Goal: Information Seeking & Learning: Learn about a topic

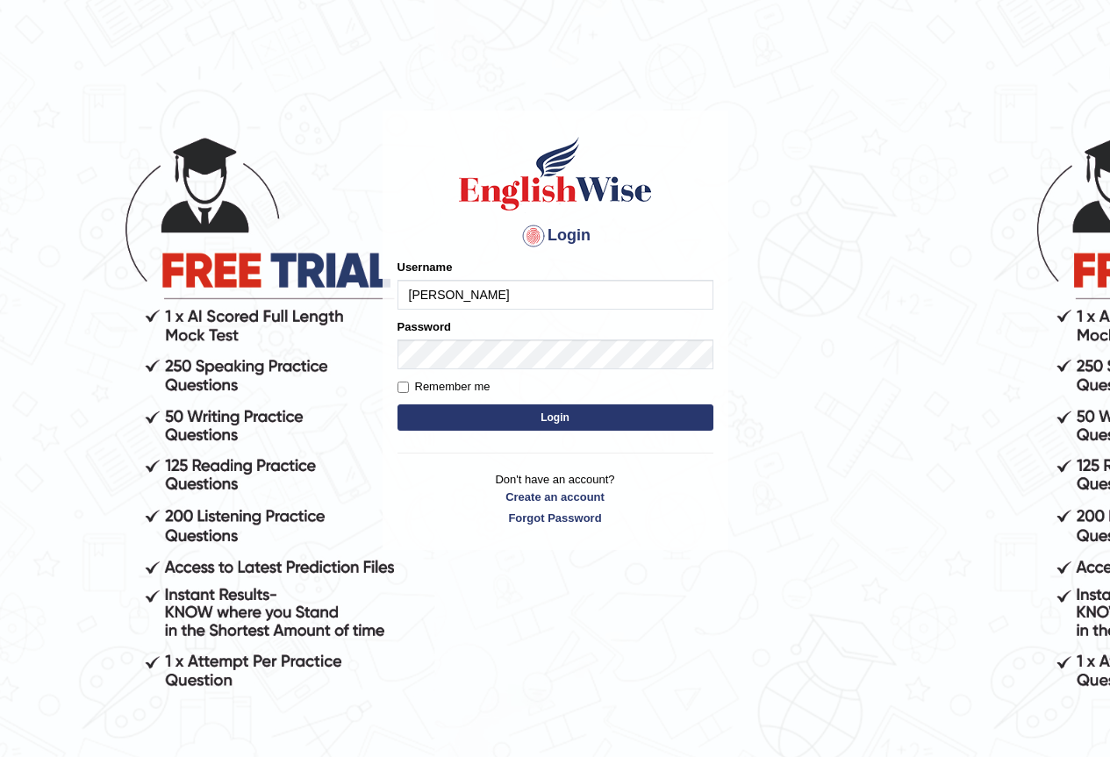
type input "rashmiT"
click at [551, 419] on button "Login" at bounding box center [556, 418] width 316 height 26
click at [548, 286] on input "Username" at bounding box center [556, 295] width 316 height 30
click at [516, 656] on div "Login Please fix the following errors: Username Password Remember me Login Don'…" at bounding box center [555, 433] width 351 height 757
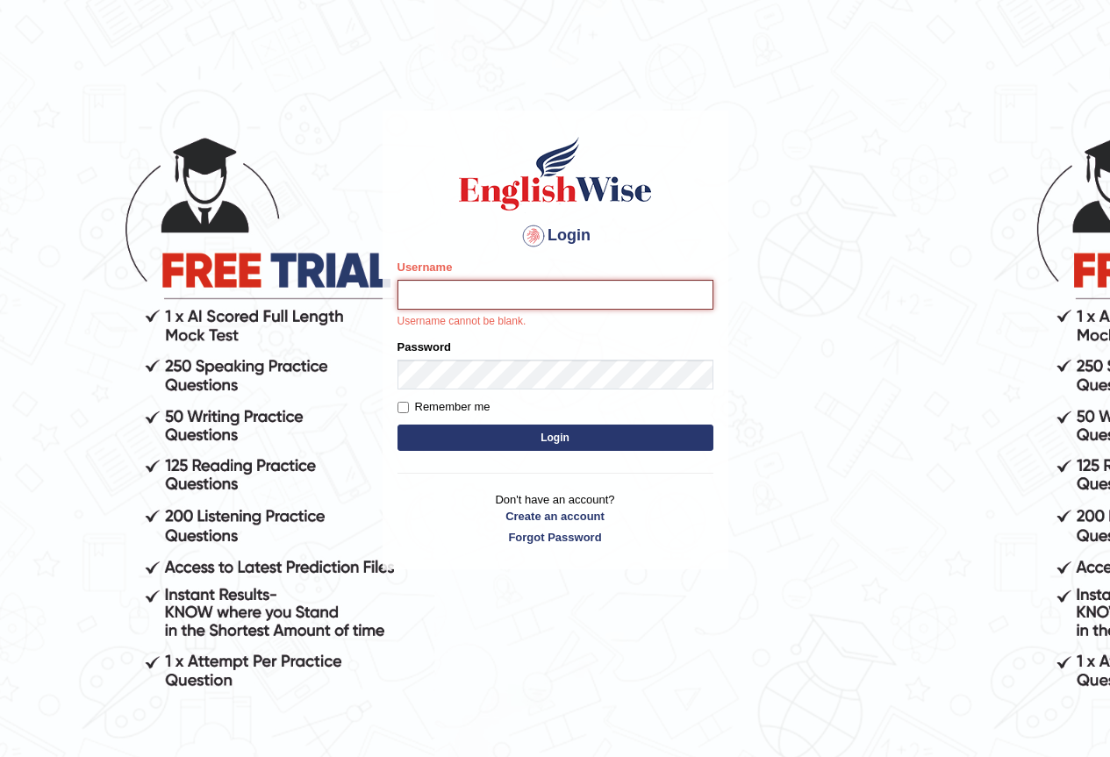
click at [527, 303] on input "Username" at bounding box center [556, 295] width 316 height 30
type input "RashmiT"
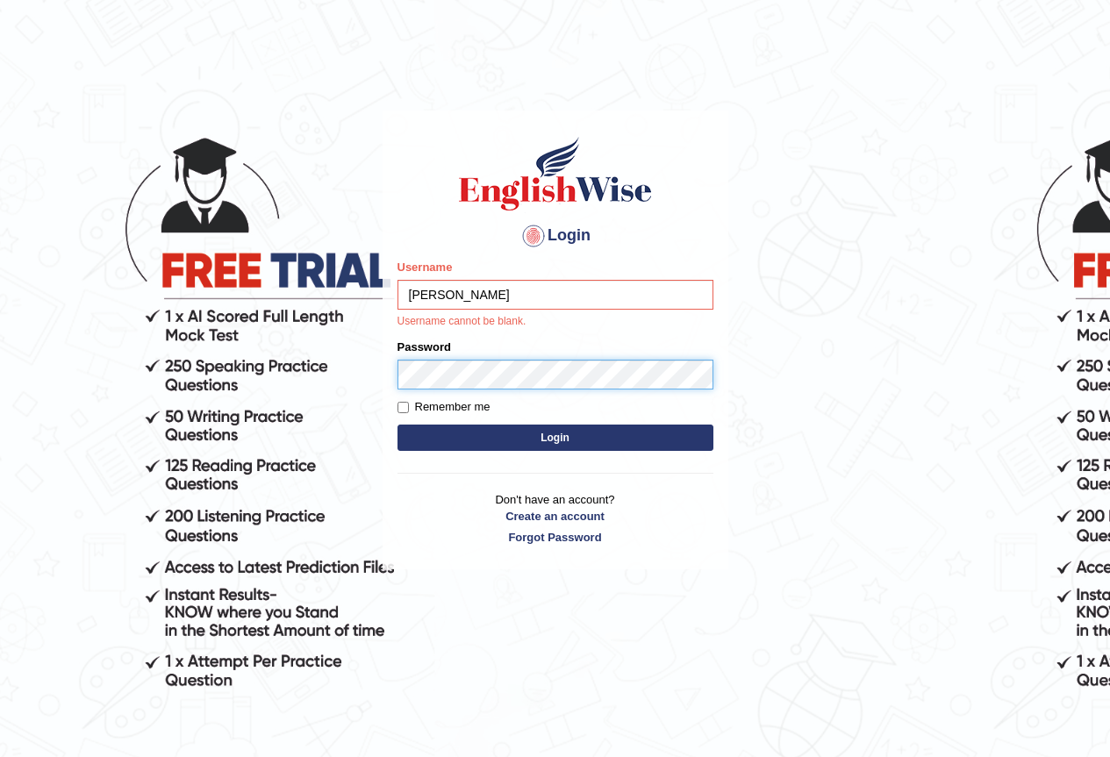
click at [486, 371] on form "Please fix the following errors: Username RashmiT Username cannot be blank. Pas…" at bounding box center [556, 357] width 316 height 197
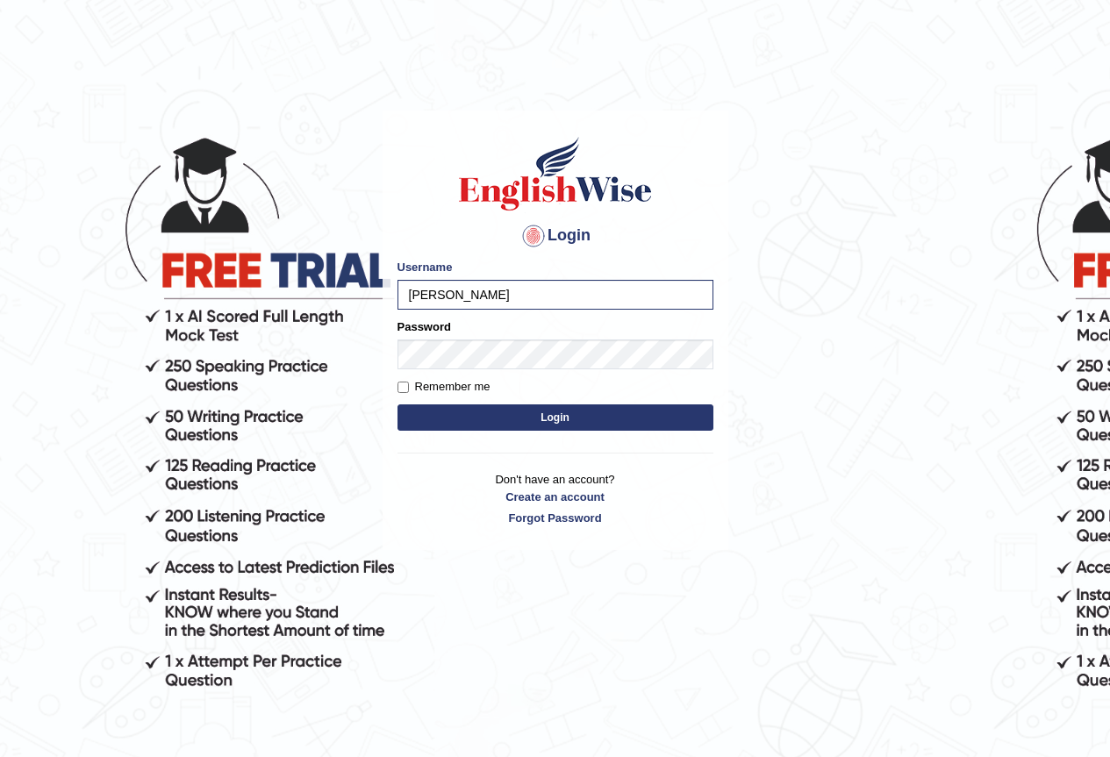
click at [520, 415] on button "Login" at bounding box center [556, 418] width 316 height 26
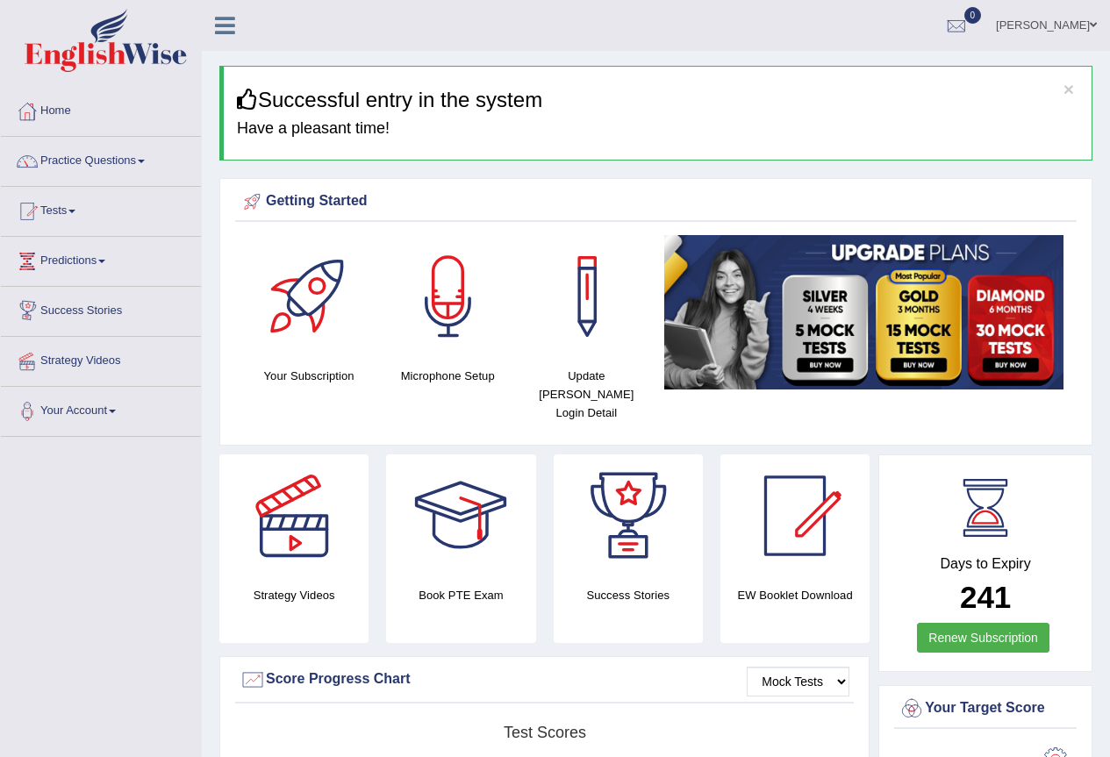
click at [116, 318] on link "Success Stories" at bounding box center [101, 309] width 200 height 44
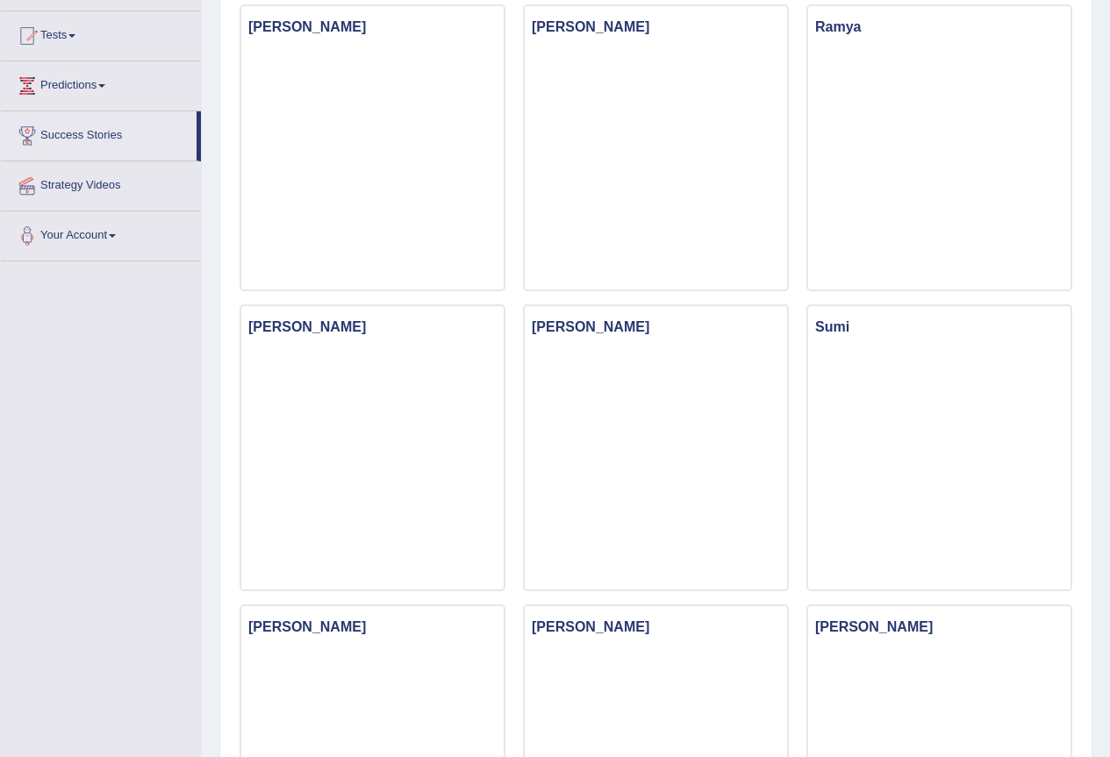
scroll to position [88, 0]
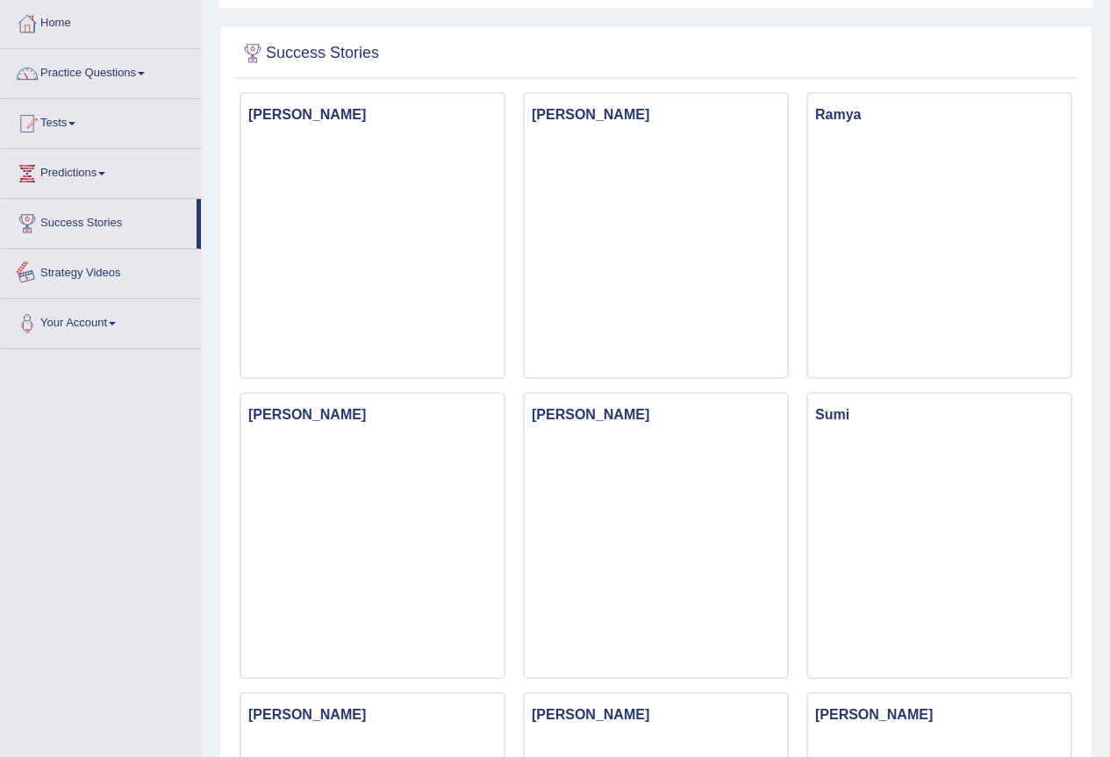
click at [88, 280] on link "Strategy Videos" at bounding box center [101, 271] width 200 height 44
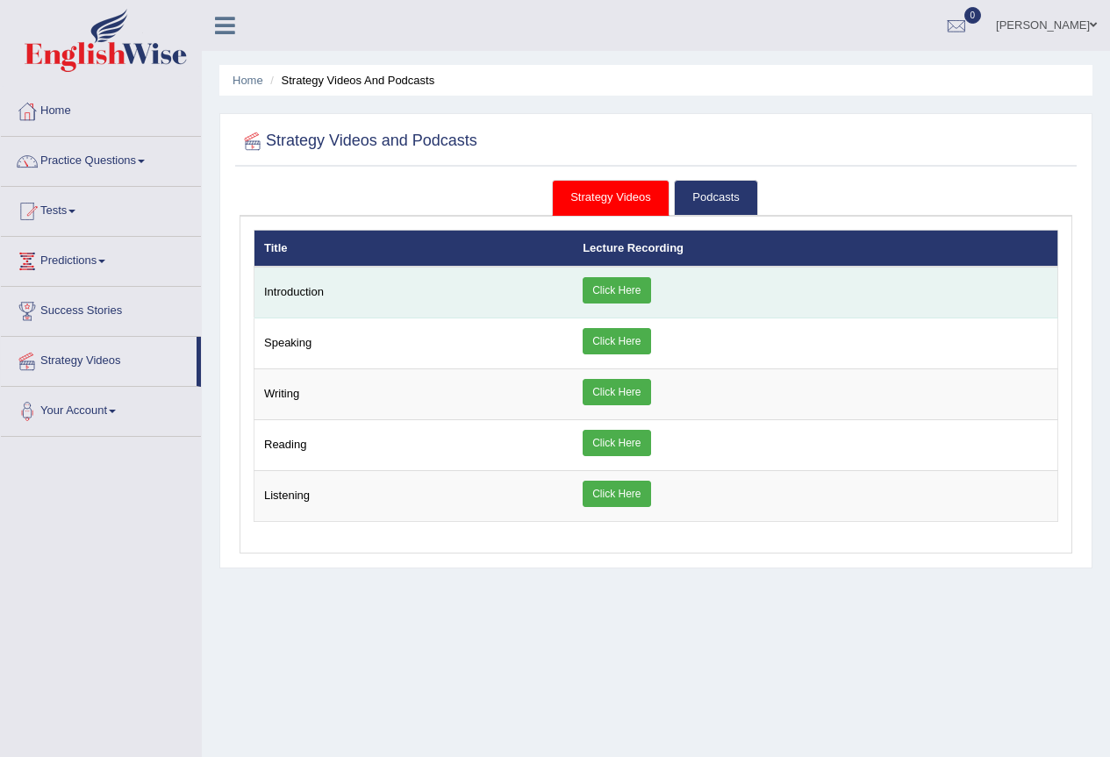
click at [641, 286] on link "Click Here" at bounding box center [617, 290] width 68 height 26
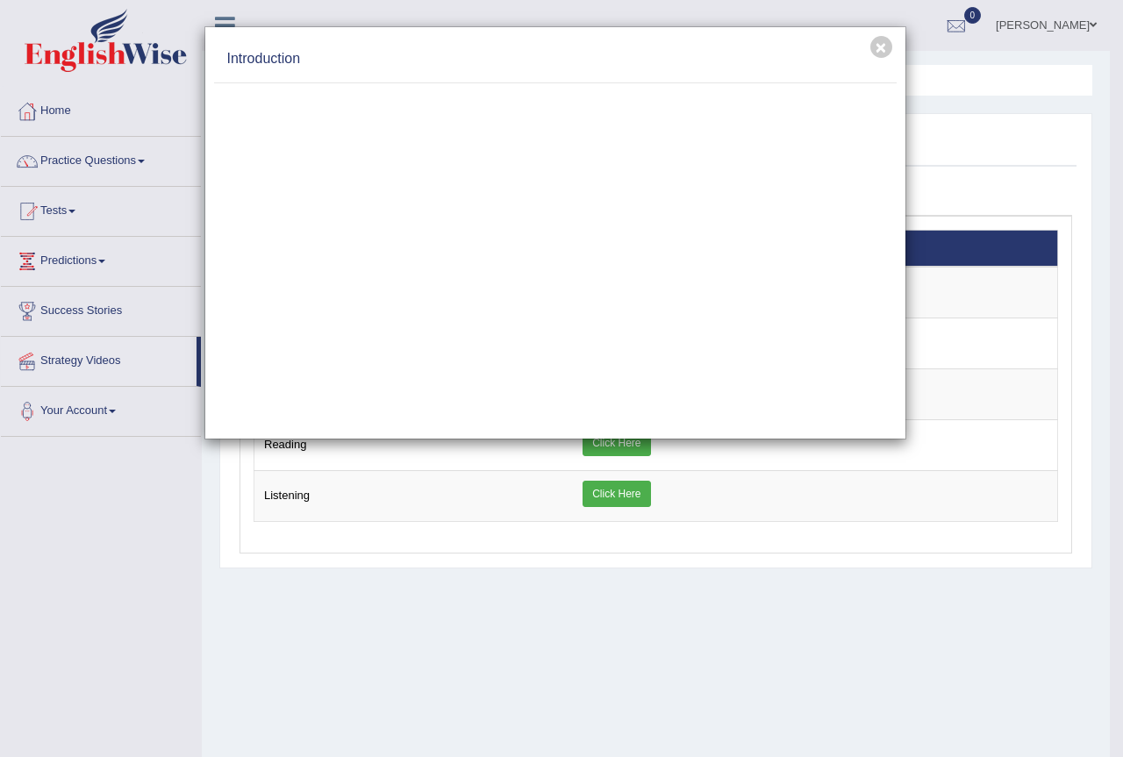
click at [749, 590] on div "× Introduction" at bounding box center [561, 378] width 1123 height 757
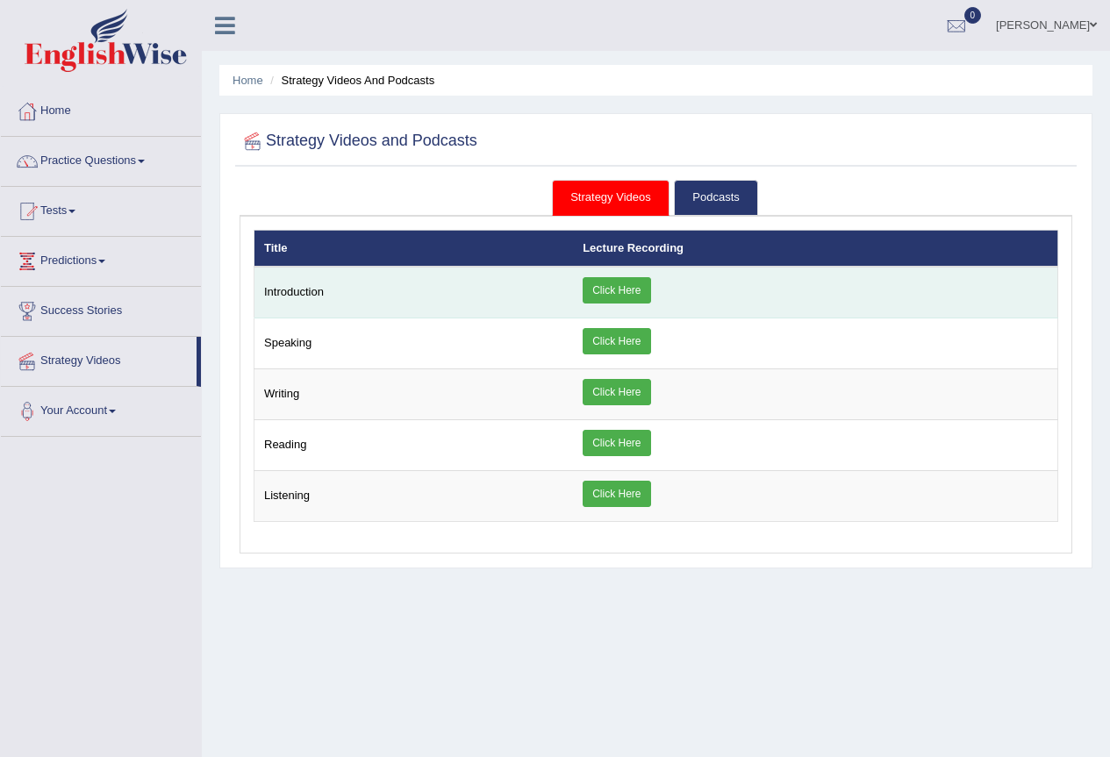
click at [634, 284] on link "Click Here" at bounding box center [617, 290] width 68 height 26
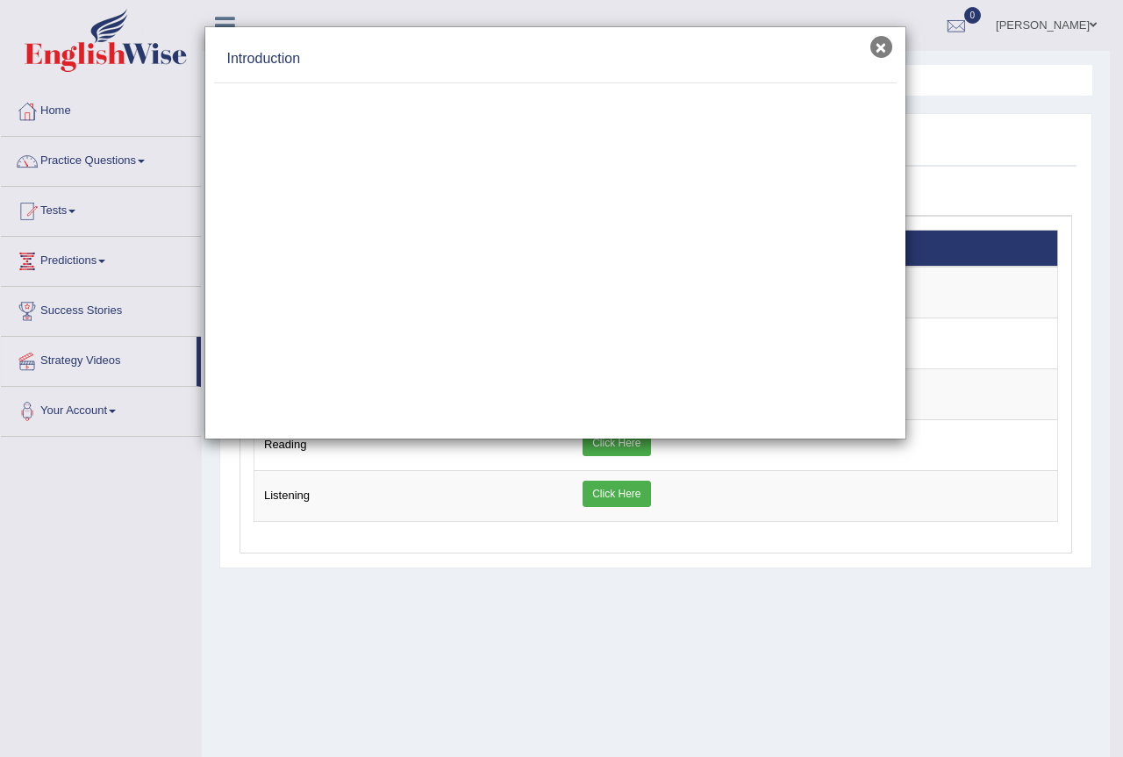
click at [881, 42] on button "×" at bounding box center [882, 47] width 22 height 22
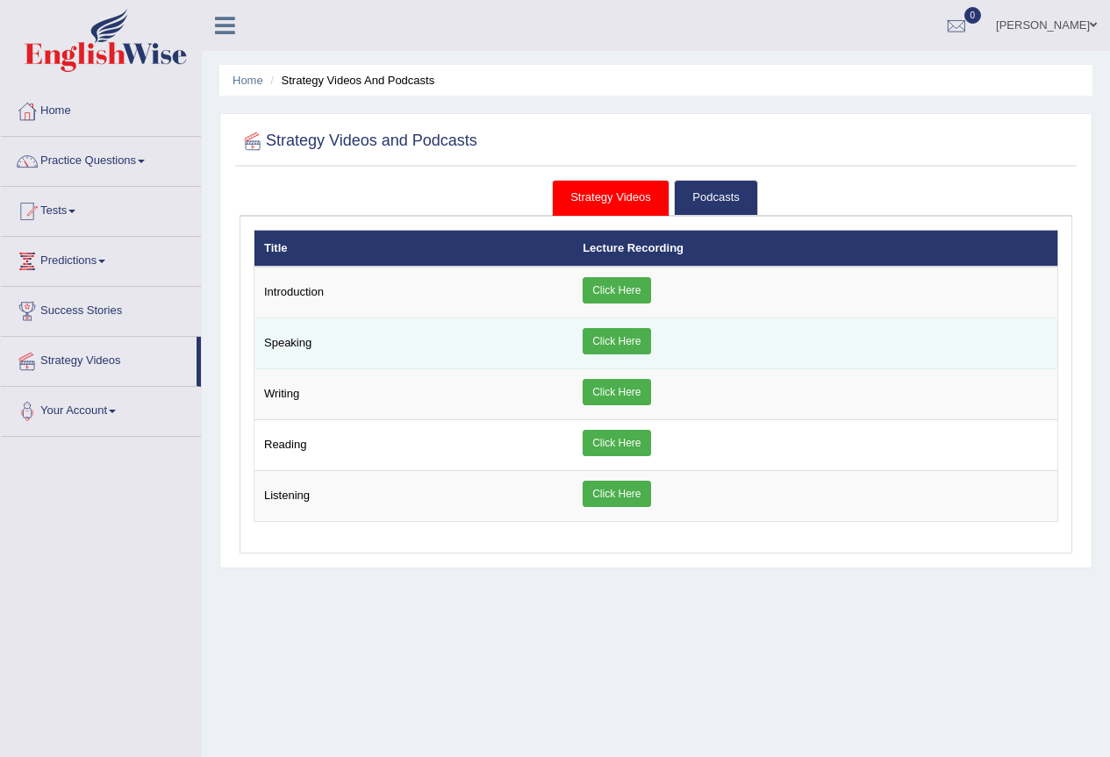
click at [603, 349] on link "Click Here" at bounding box center [617, 341] width 68 height 26
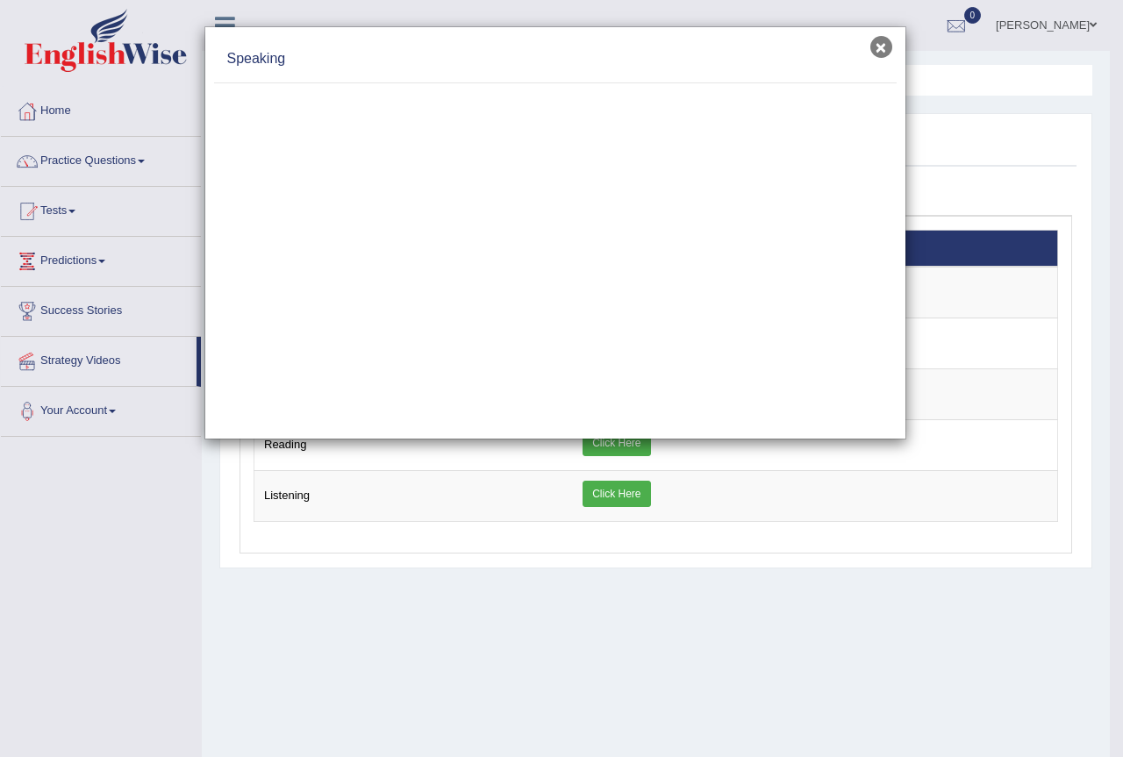
click at [882, 54] on button "×" at bounding box center [882, 47] width 22 height 22
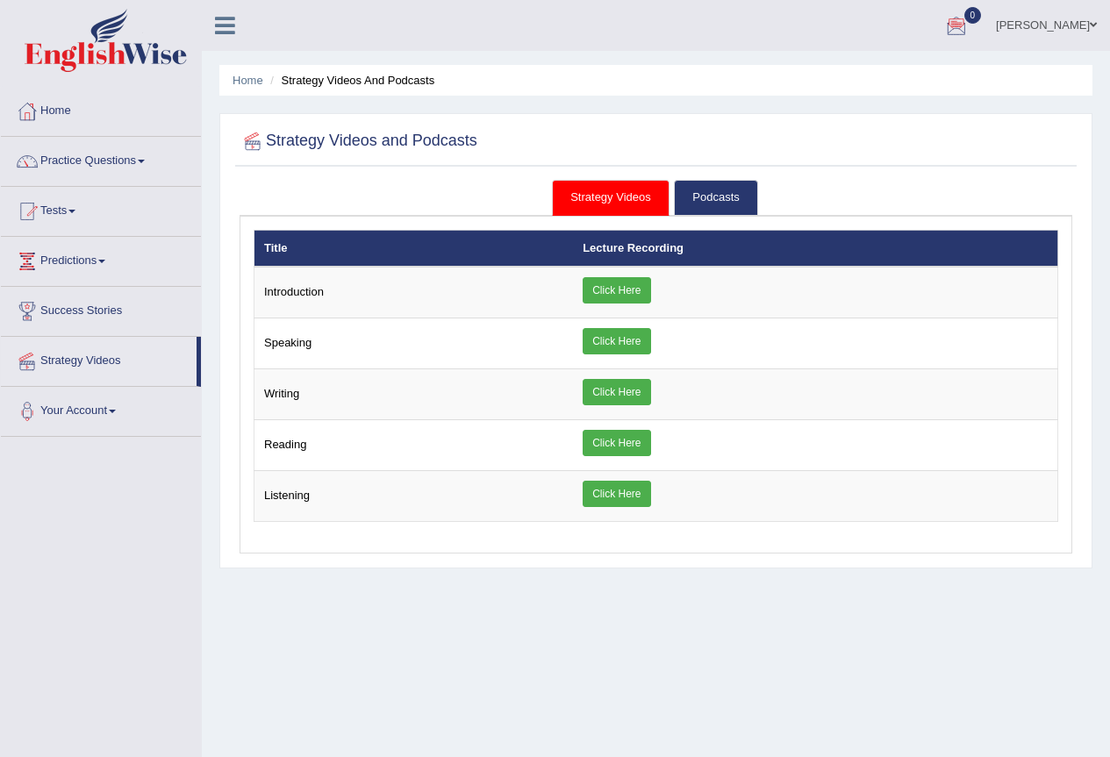
click at [1079, 20] on link "rashmi timilsina" at bounding box center [1046, 23] width 127 height 46
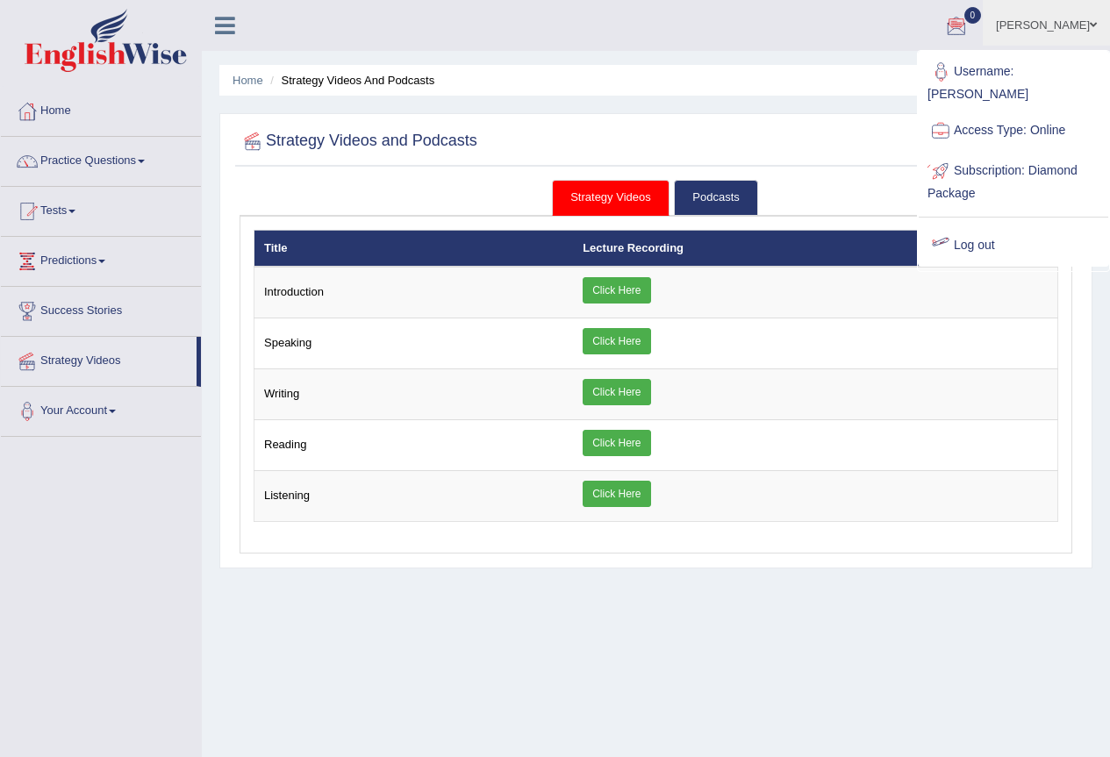
click at [982, 226] on link "Log out" at bounding box center [1014, 246] width 190 height 40
